Goal: Information Seeking & Learning: Learn about a topic

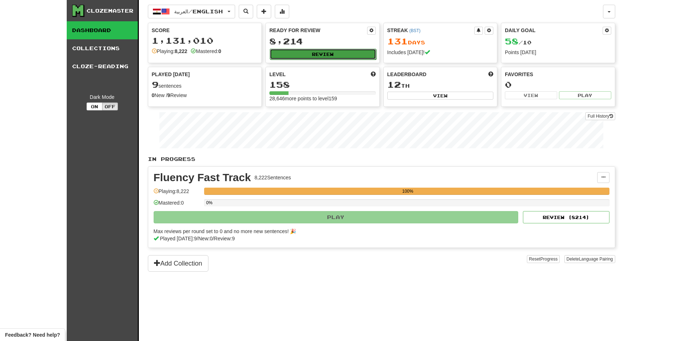
click at [326, 51] on button "Review" at bounding box center [323, 54] width 106 height 11
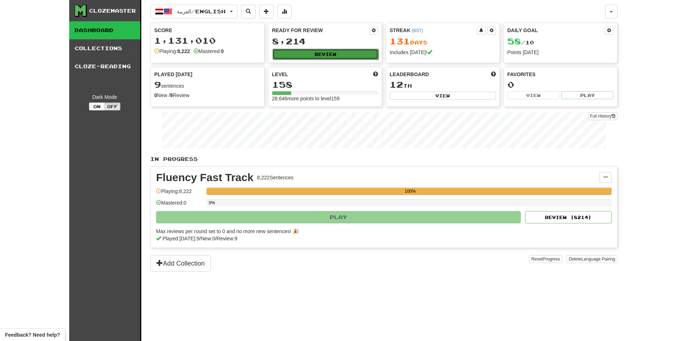
select select "********"
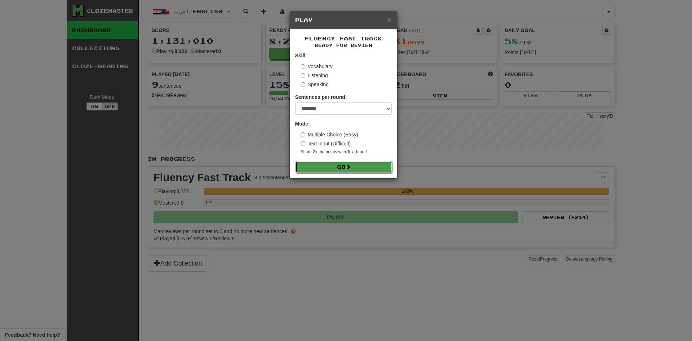
click at [359, 167] on button "Go" at bounding box center [344, 167] width 97 height 12
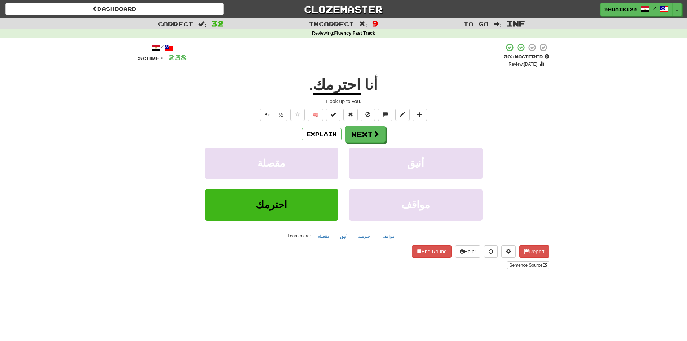
click at [636, 168] on div "Correct : 32 Incorrect : 9 To go : Inf Reviewing : Fluency Fast Track / Score: …" at bounding box center [343, 148] width 687 height 261
click at [340, 81] on u "مطرب" at bounding box center [335, 85] width 43 height 18
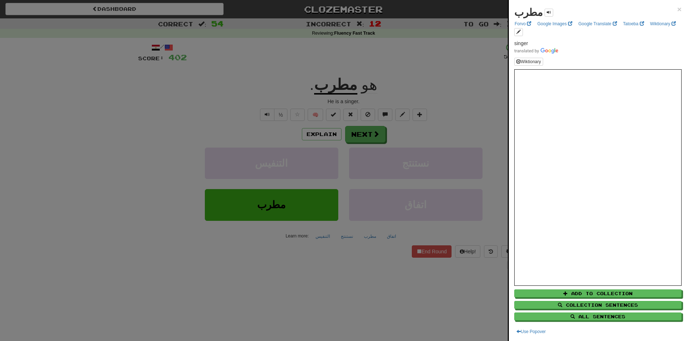
click at [440, 86] on div at bounding box center [343, 170] width 687 height 341
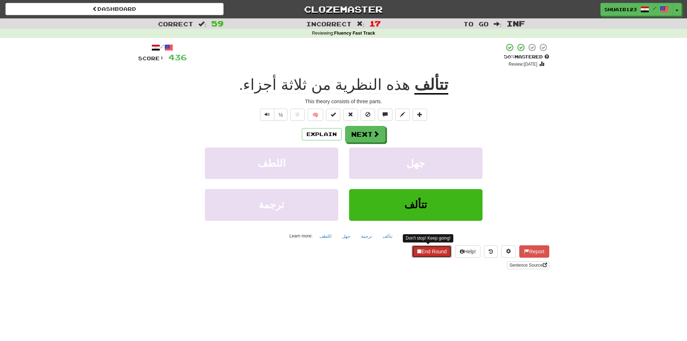
click at [429, 255] on button "End Round" at bounding box center [432, 251] width 40 height 12
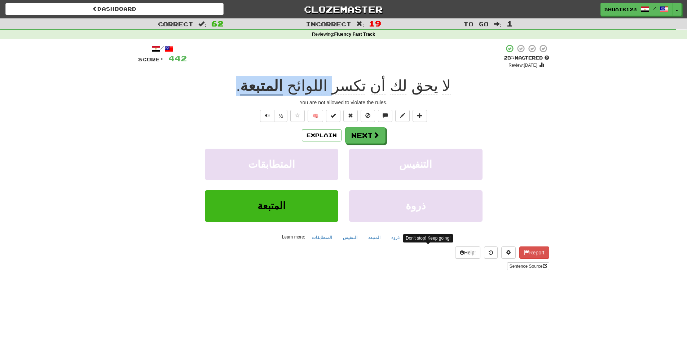
drag, startPoint x: 334, startPoint y: 81, endPoint x: 259, endPoint y: 79, distance: 74.3
click at [259, 79] on div "لا يحق لك أن تكسر اللوائح المتبعة ." at bounding box center [343, 86] width 411 height 20
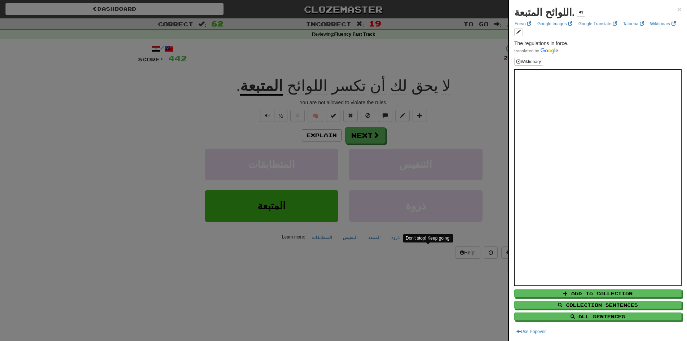
click at [172, 101] on div at bounding box center [343, 170] width 687 height 341
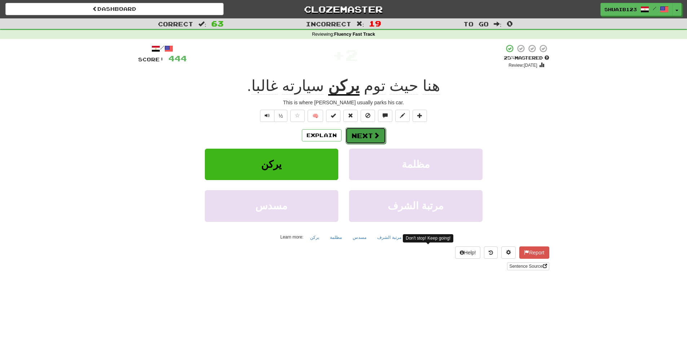
click at [374, 138] on span at bounding box center [376, 135] width 6 height 6
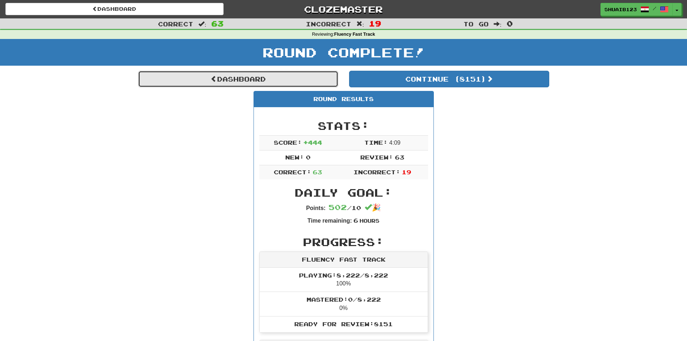
click at [280, 84] on link "Dashboard" at bounding box center [238, 79] width 200 height 17
